Goal: Check status: Check status

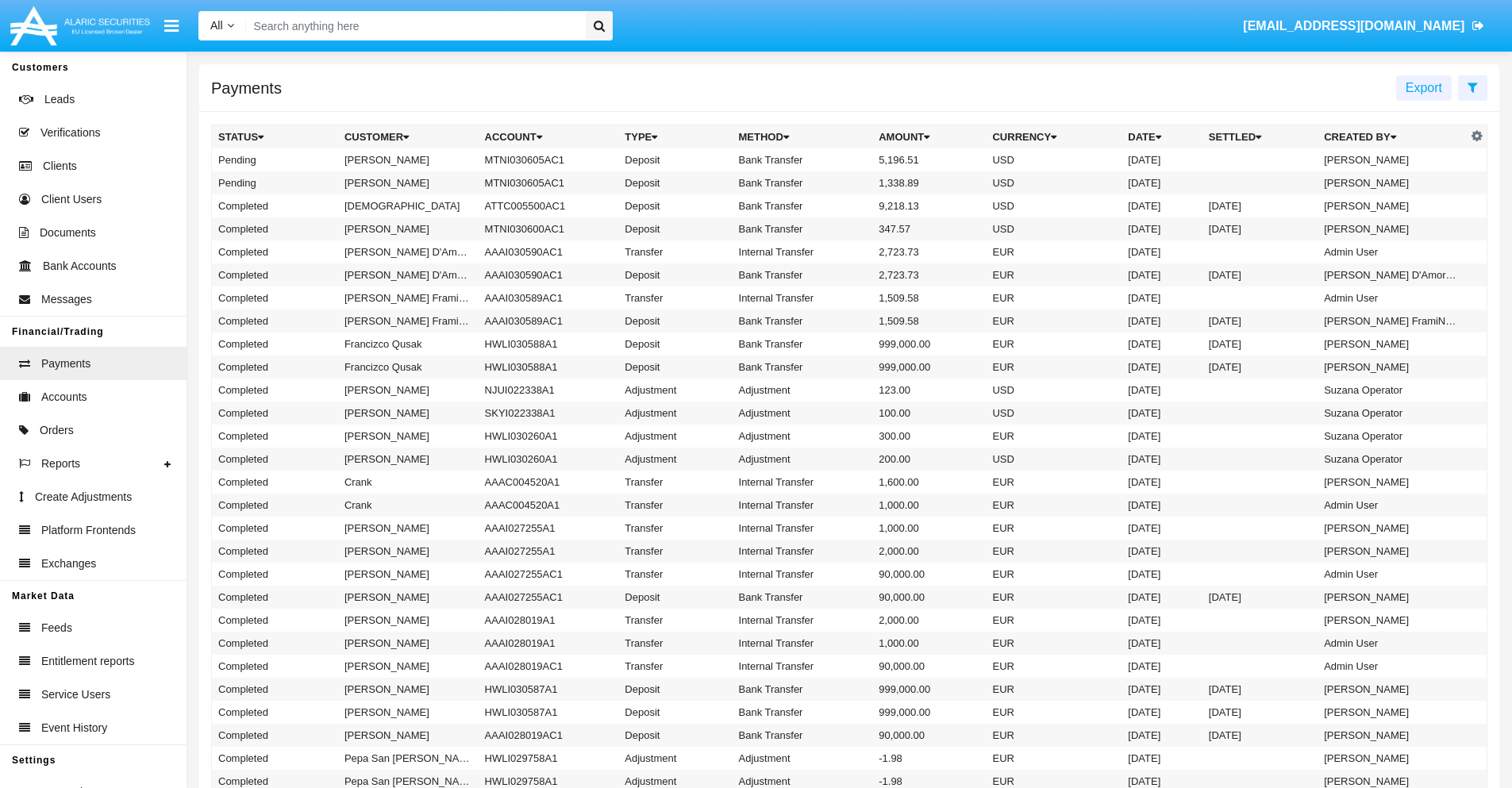
click at [1473, 87] on icon at bounding box center [1473, 87] width 10 height 13
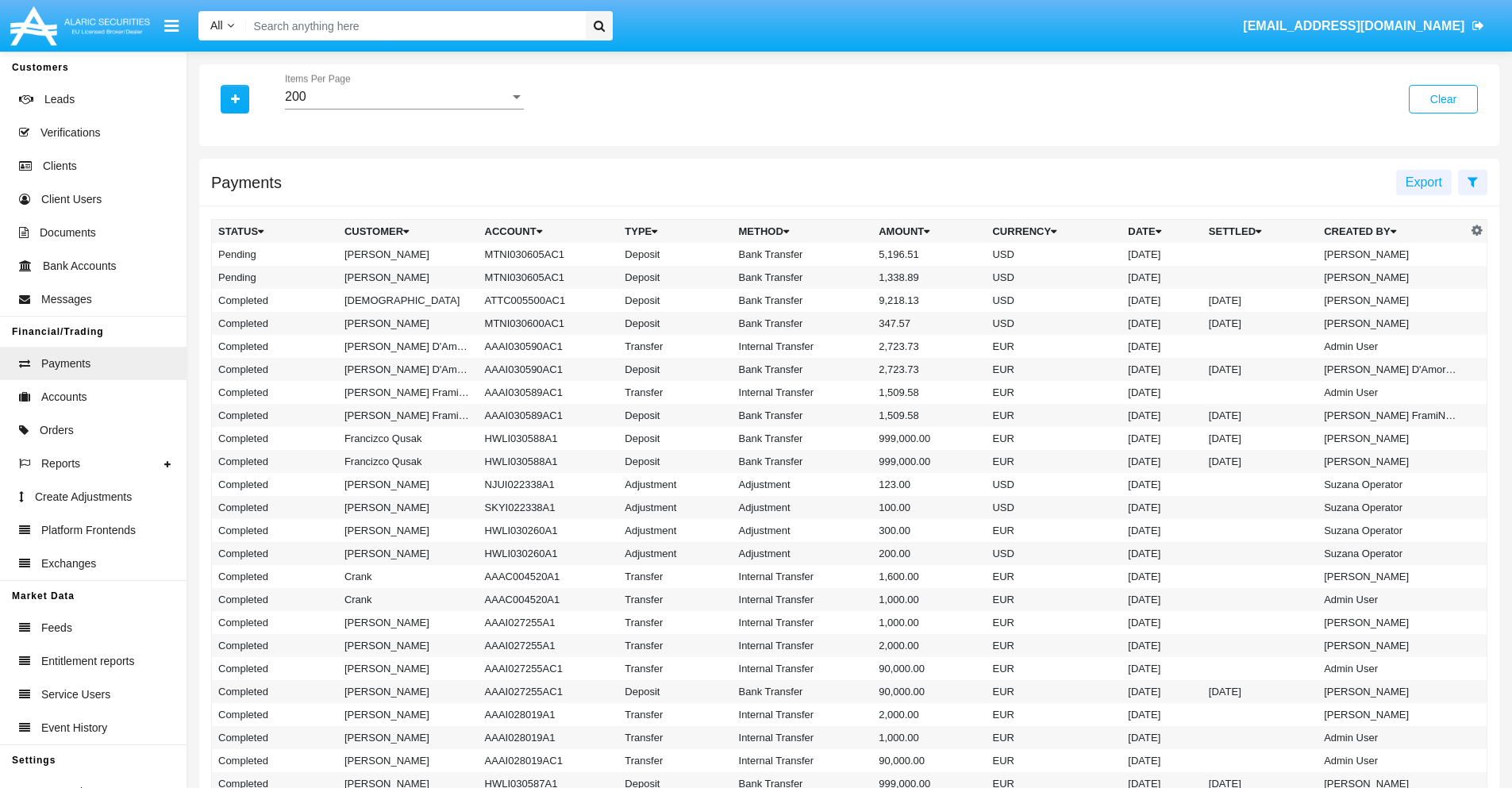
click at [404, 97] on div "200" at bounding box center [398, 96] width 225 height 15
click at [404, 109] on span "10" at bounding box center [404, 108] width 239 height 38
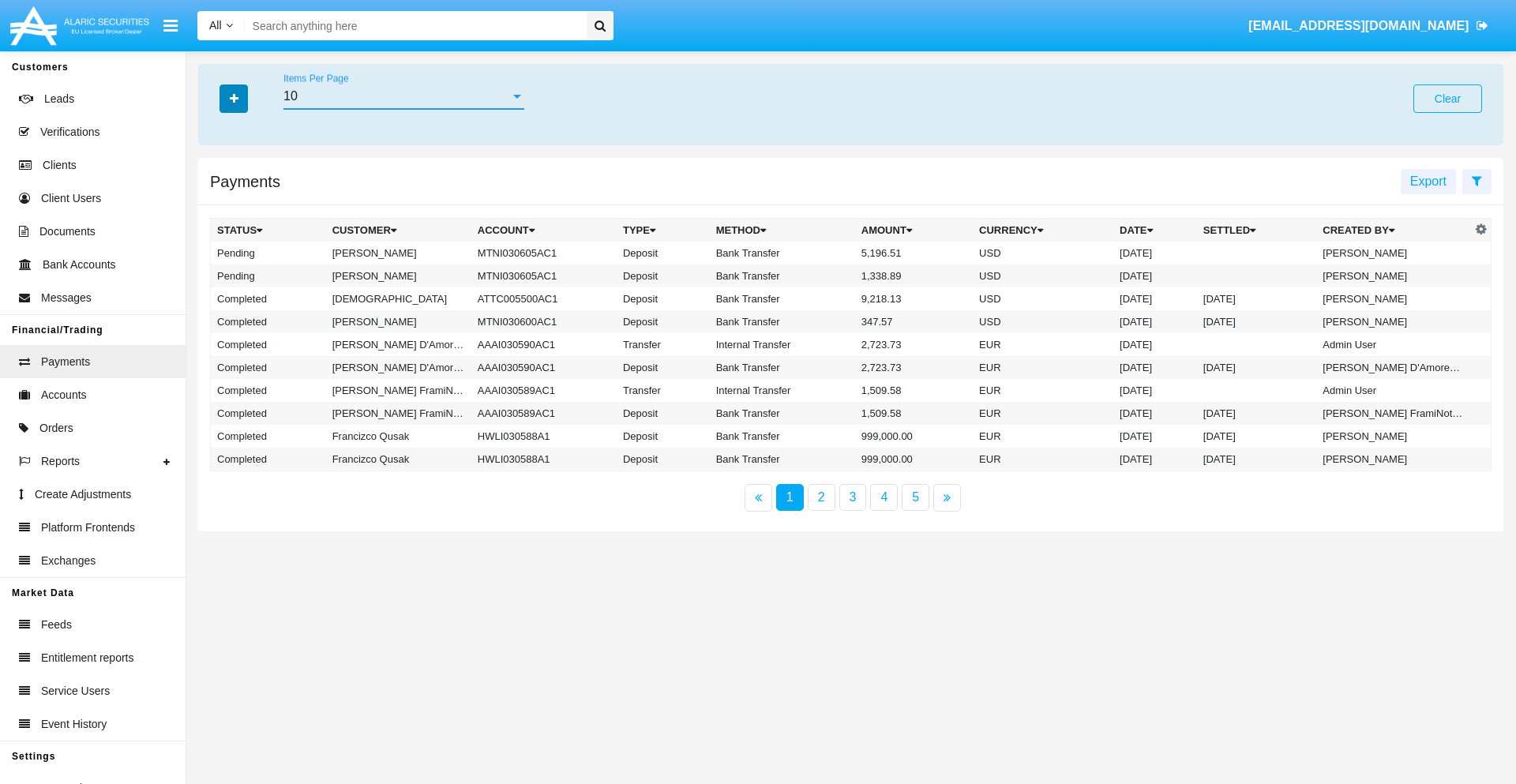
click at [234, 98] on icon "button" at bounding box center [234, 98] width 9 height 11
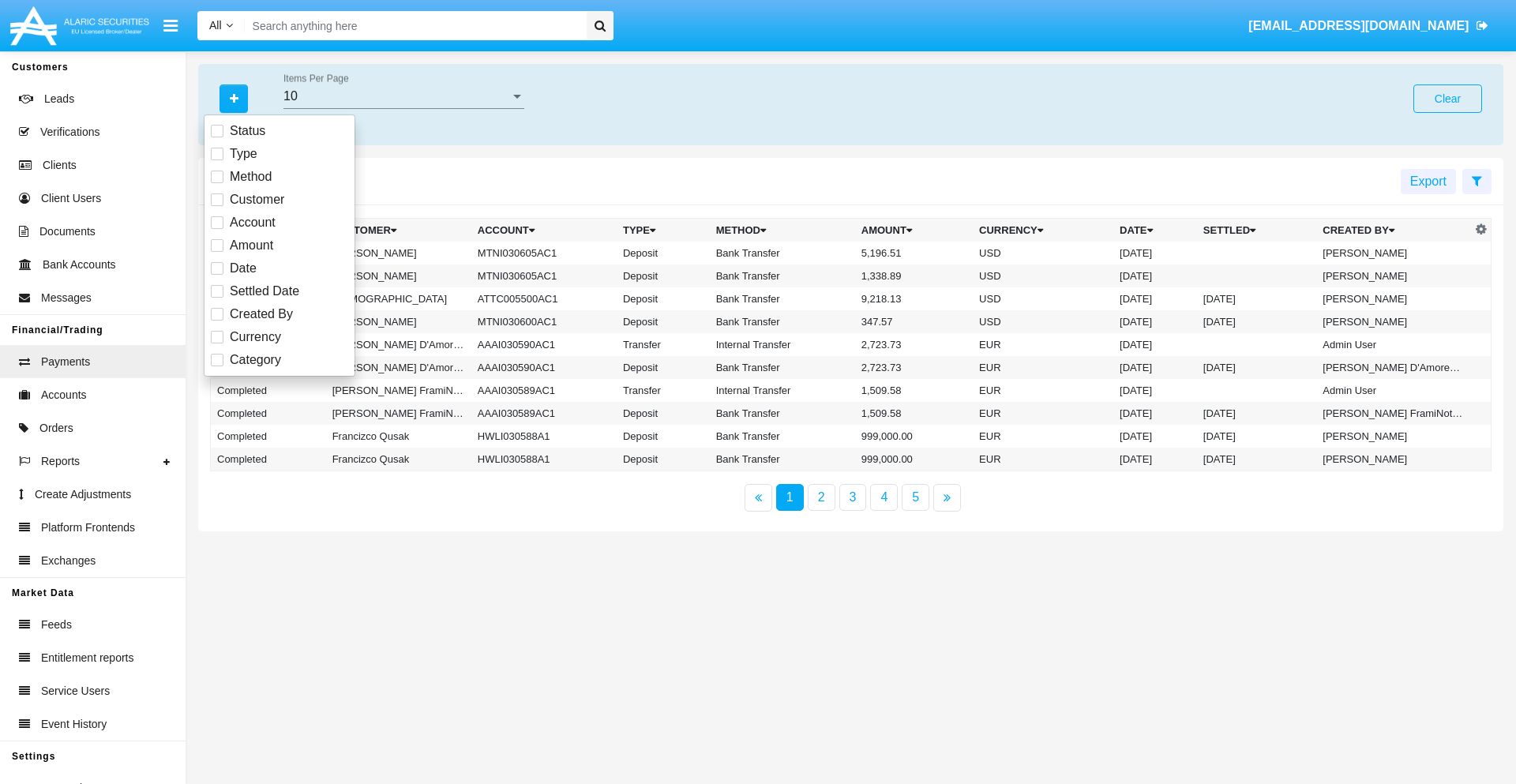
click at [247, 131] on span "Status" at bounding box center [248, 131] width 36 height 19
click at [217, 137] on input "Status" at bounding box center [216, 137] width 1 height 1
checkbox input "true"
click at [234, 98] on icon "button" at bounding box center [234, 98] width 9 height 11
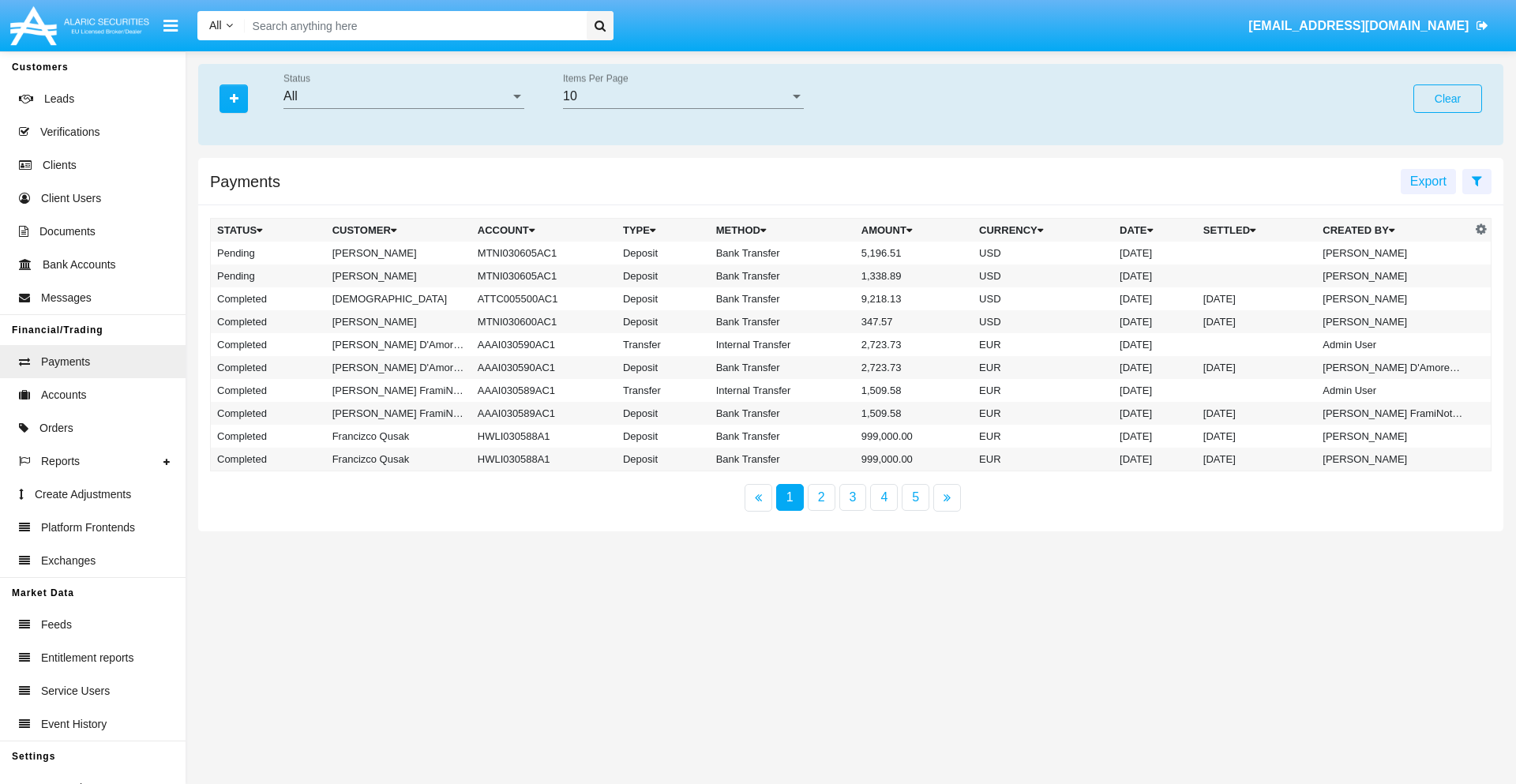
click at [403, 97] on div "All" at bounding box center [396, 96] width 226 height 15
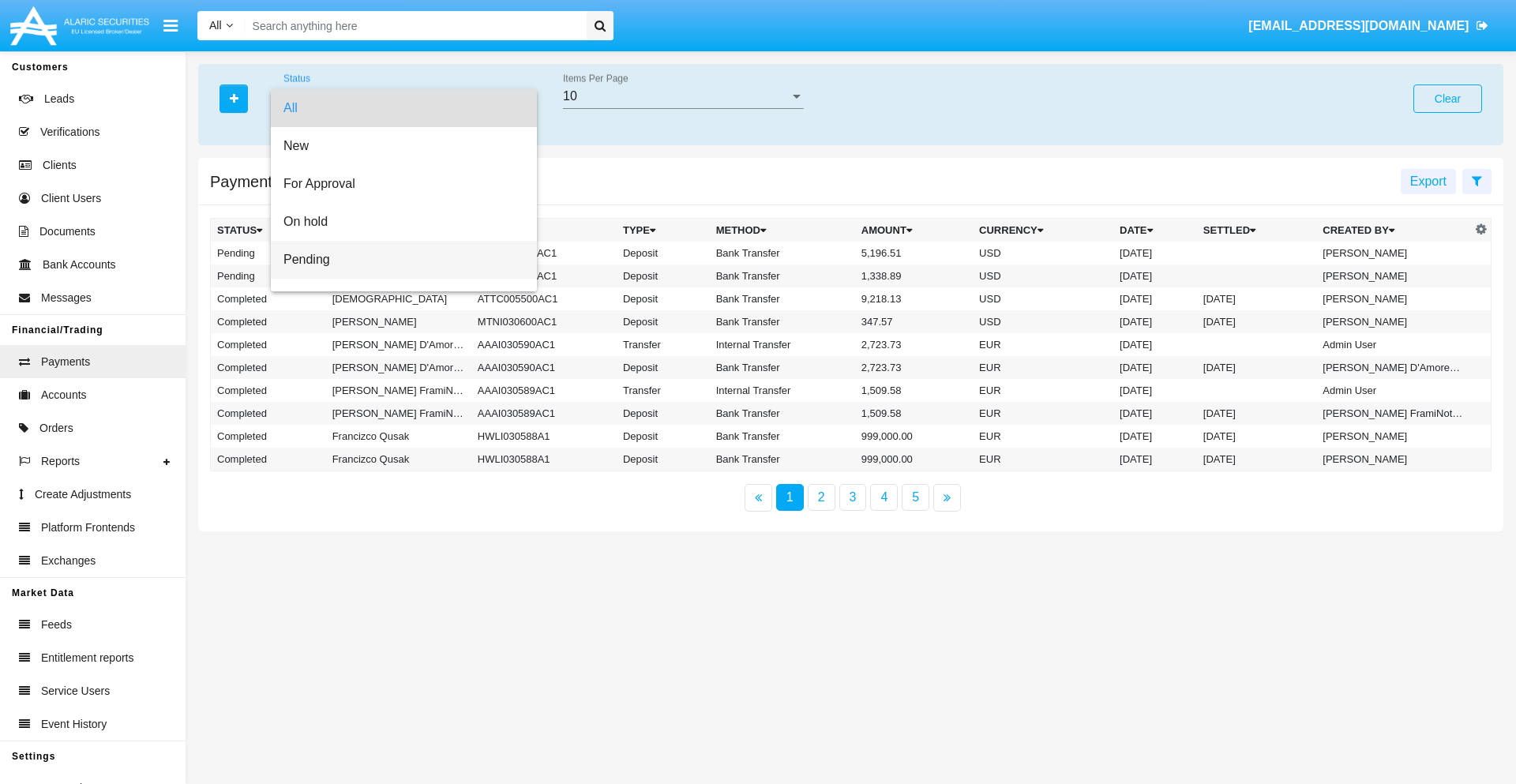
click at [397, 260] on span "Pending" at bounding box center [404, 260] width 241 height 38
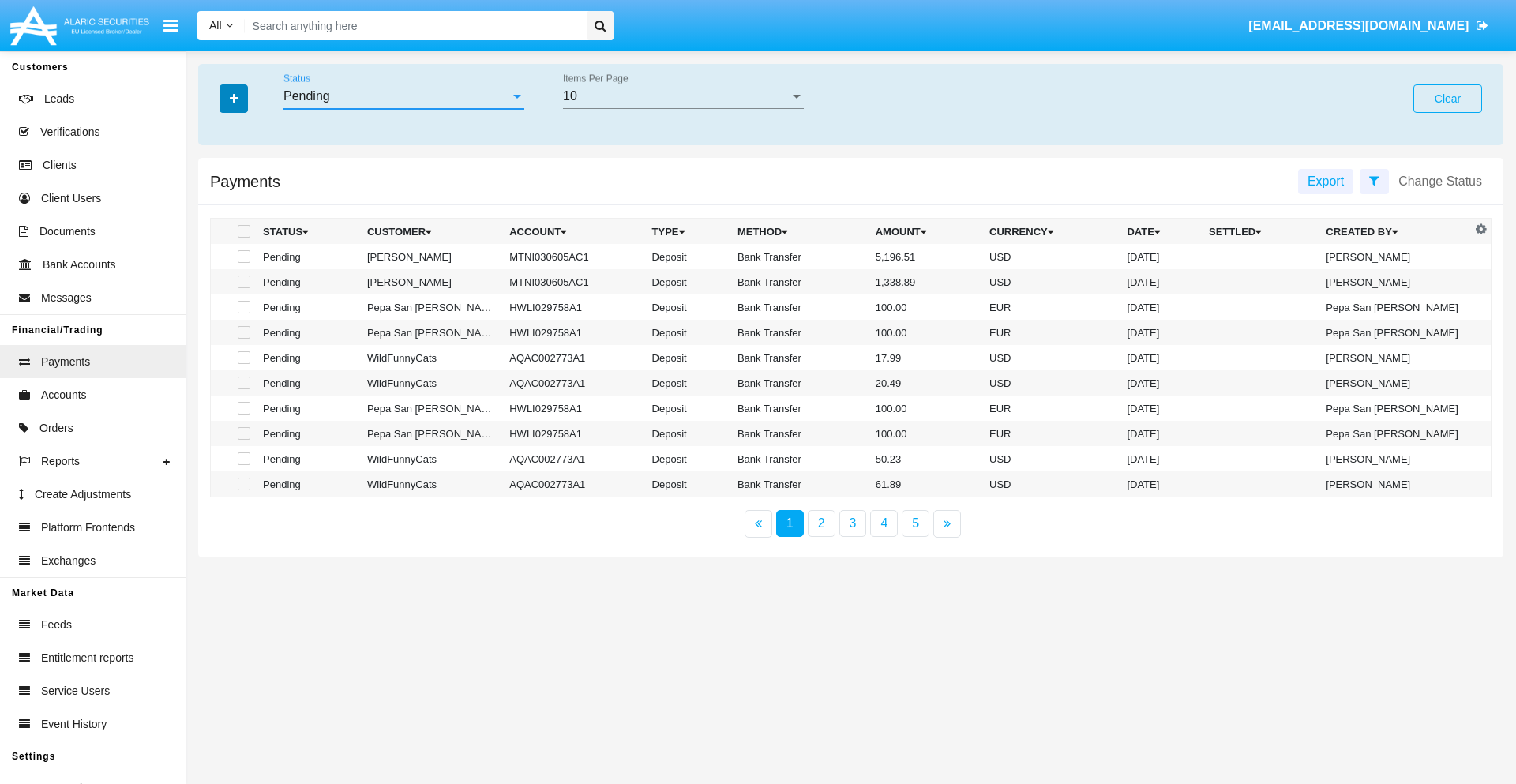
click at [234, 98] on icon "button" at bounding box center [234, 98] width 9 height 11
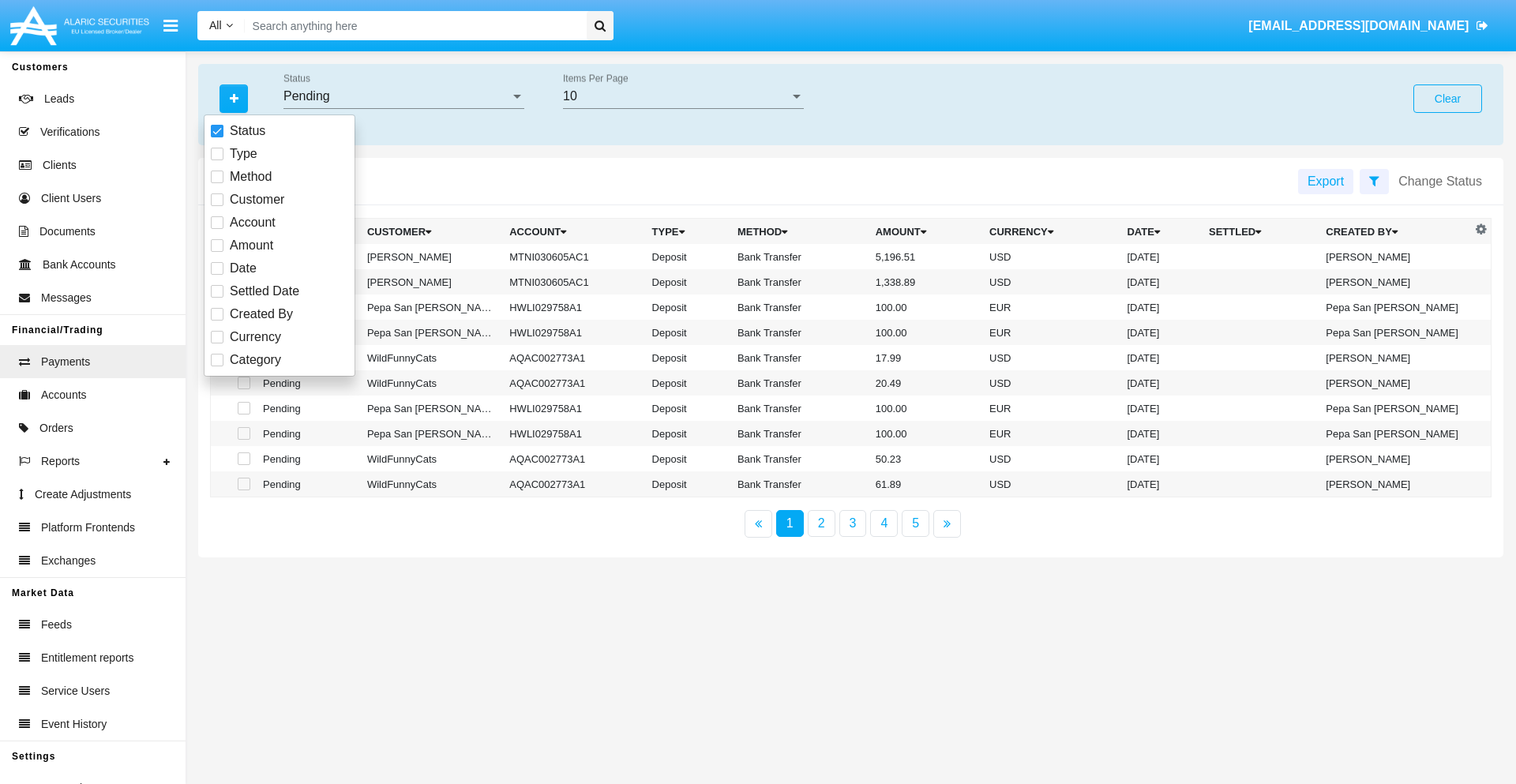
click at [250, 177] on span "Method" at bounding box center [250, 177] width 42 height 19
click at [217, 184] on input "Method" at bounding box center [216, 184] width 1 height 1
checkbox input "true"
click at [234, 98] on icon "button" at bounding box center [234, 98] width 9 height 11
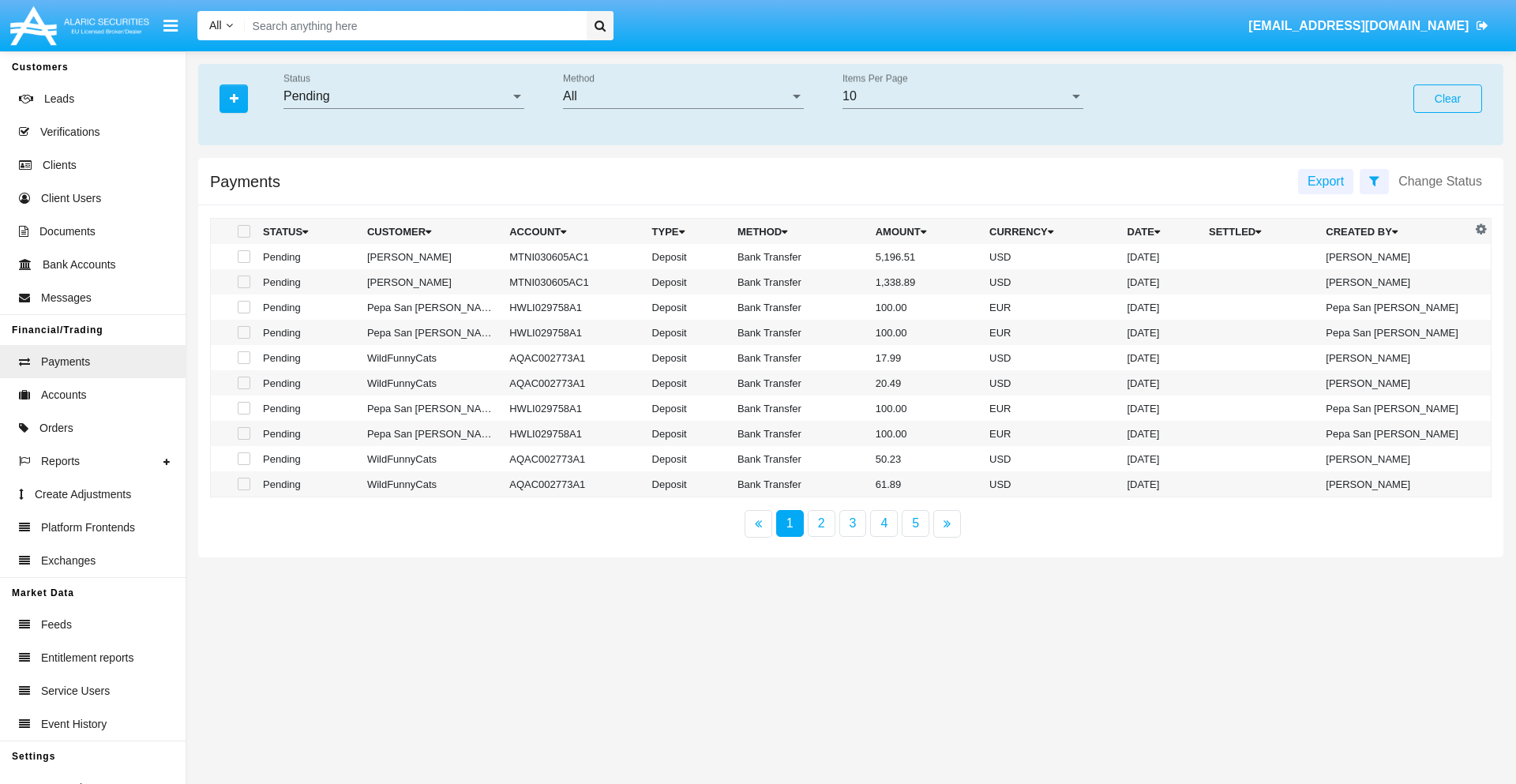
click at [683, 97] on div "All" at bounding box center [676, 96] width 226 height 15
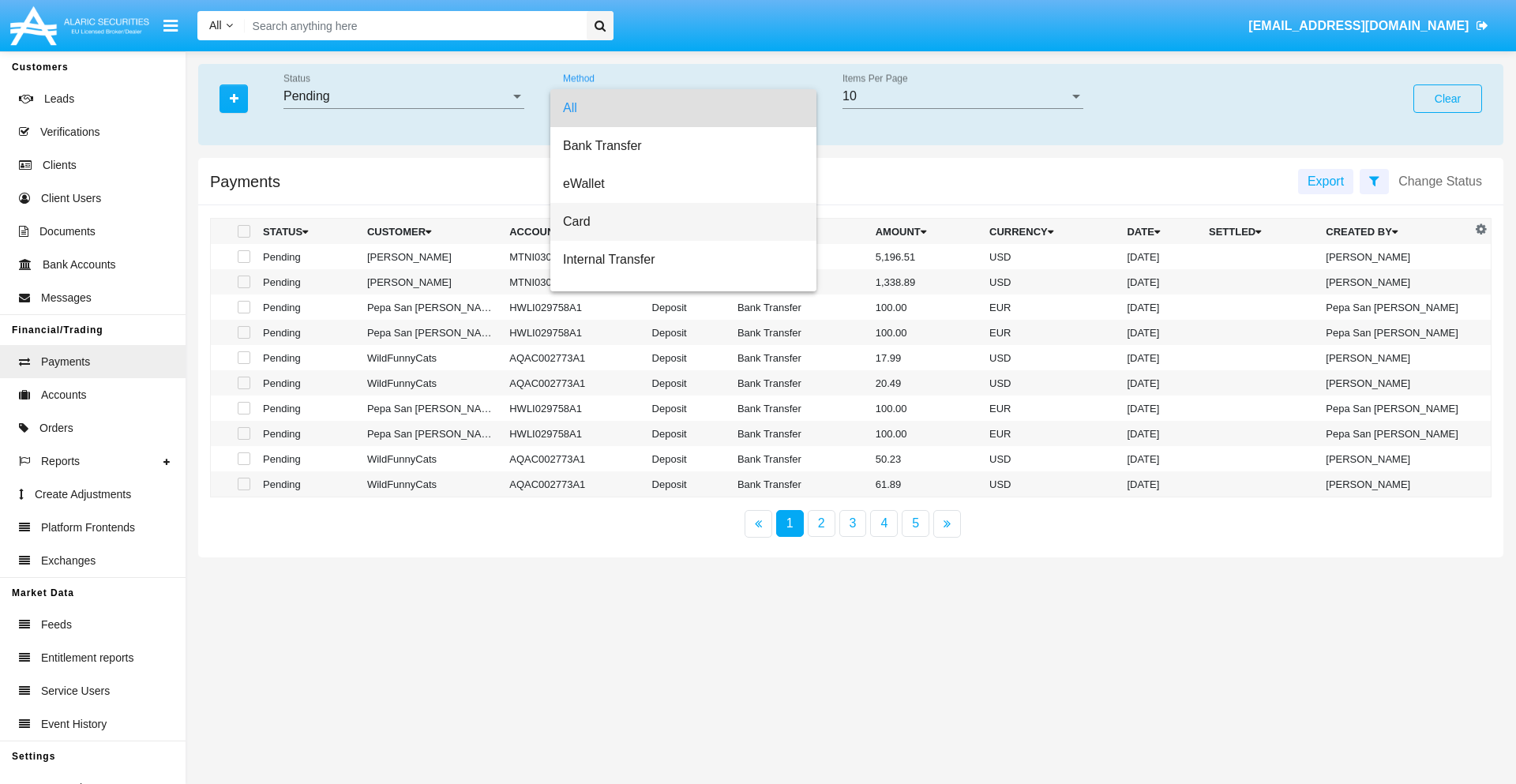
click at [676, 222] on span "Card" at bounding box center [683, 222] width 241 height 38
